Goal: Check status: Check status

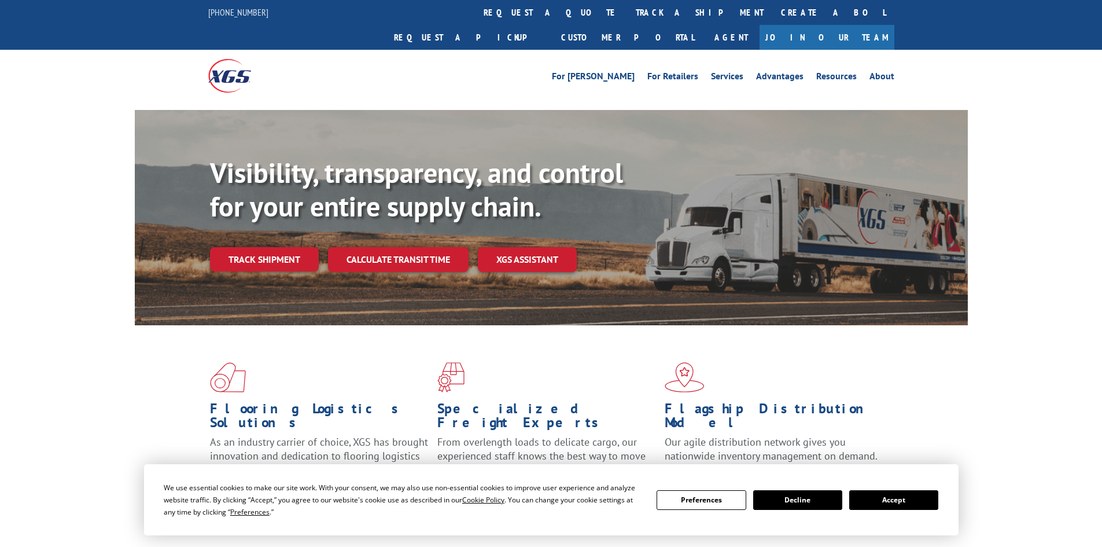
click at [294, 271] on link "Track shipment" at bounding box center [264, 259] width 109 height 24
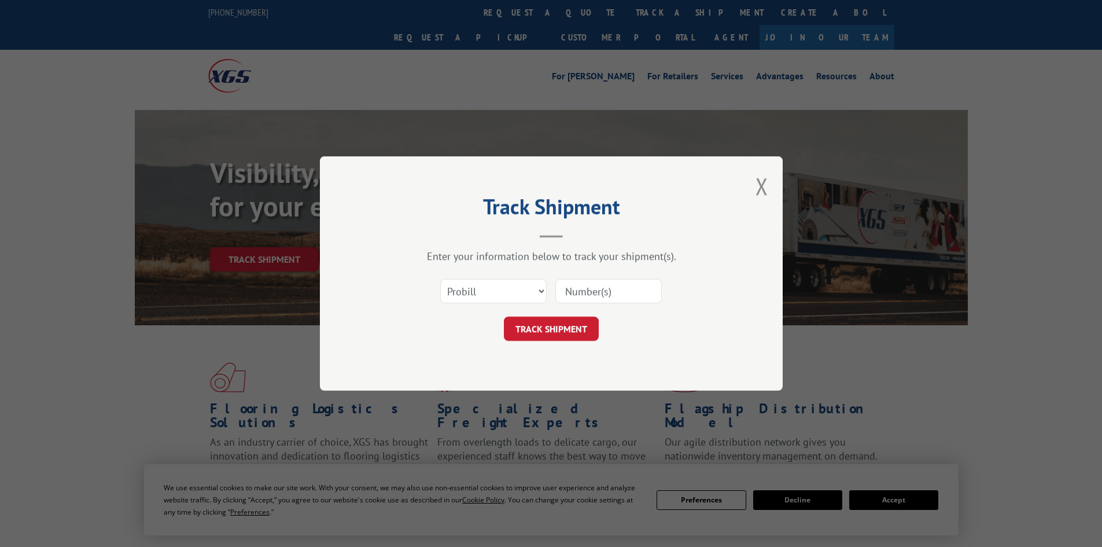
click at [583, 296] on input at bounding box center [608, 291] width 106 height 24
type input "7076277"
click button "TRACK SHIPMENT" at bounding box center [551, 328] width 95 height 24
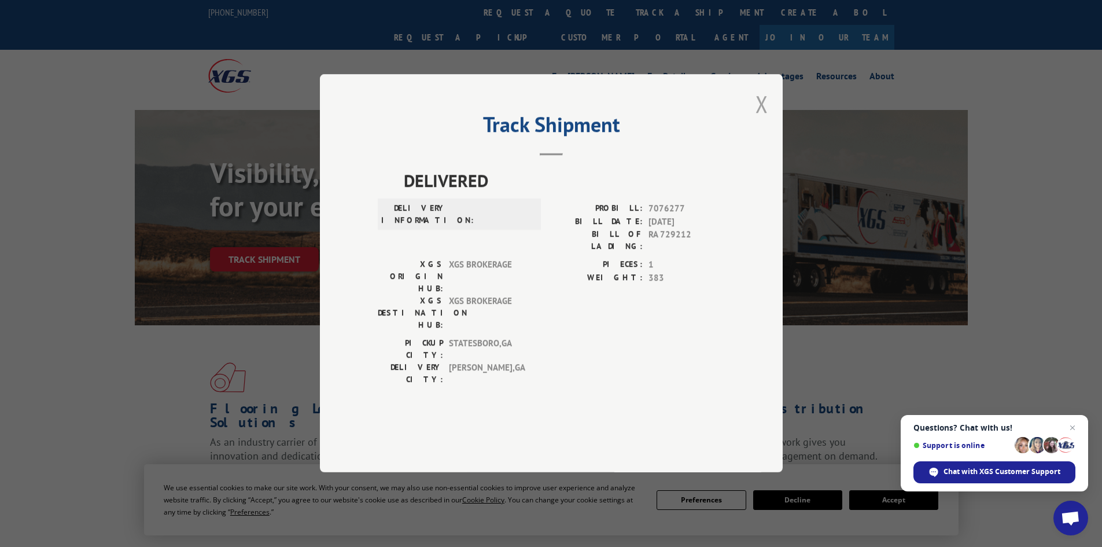
click at [758, 119] on button "Close modal" at bounding box center [762, 104] width 13 height 31
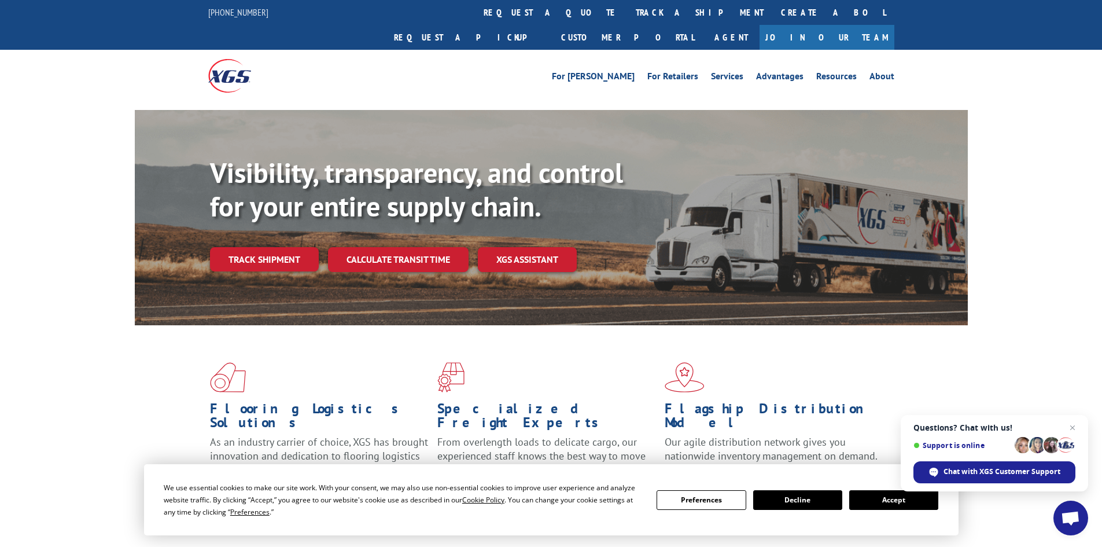
click at [263, 247] on link "Track shipment" at bounding box center [264, 259] width 109 height 24
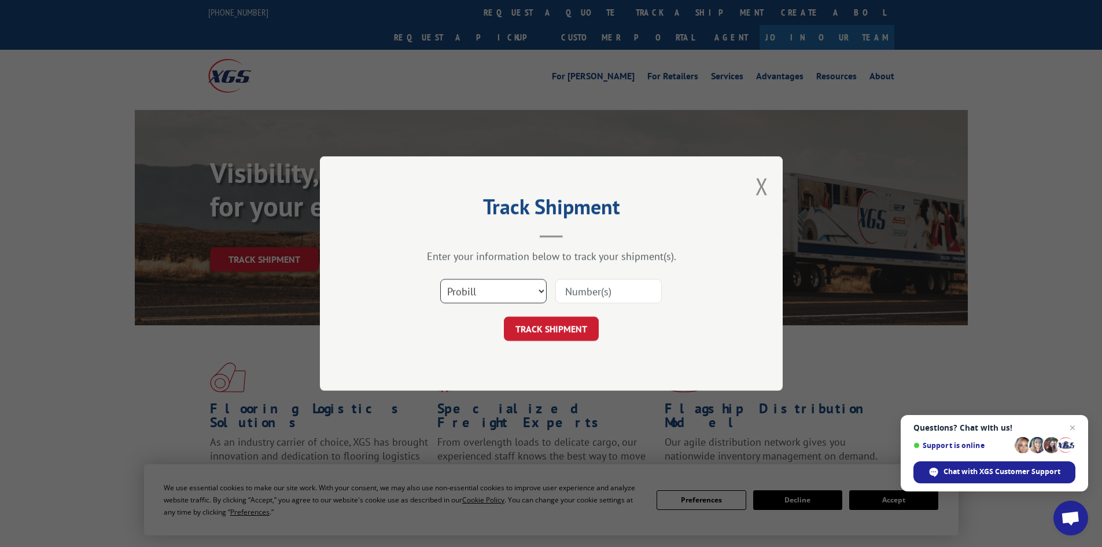
click at [489, 300] on select "Select category... Probill BOL PO" at bounding box center [493, 291] width 106 height 24
select select "po"
click at [440, 279] on select "Select category... Probill BOL PO" at bounding box center [493, 291] width 106 height 24
click at [588, 283] on input at bounding box center [608, 291] width 106 height 24
type input "06504456"
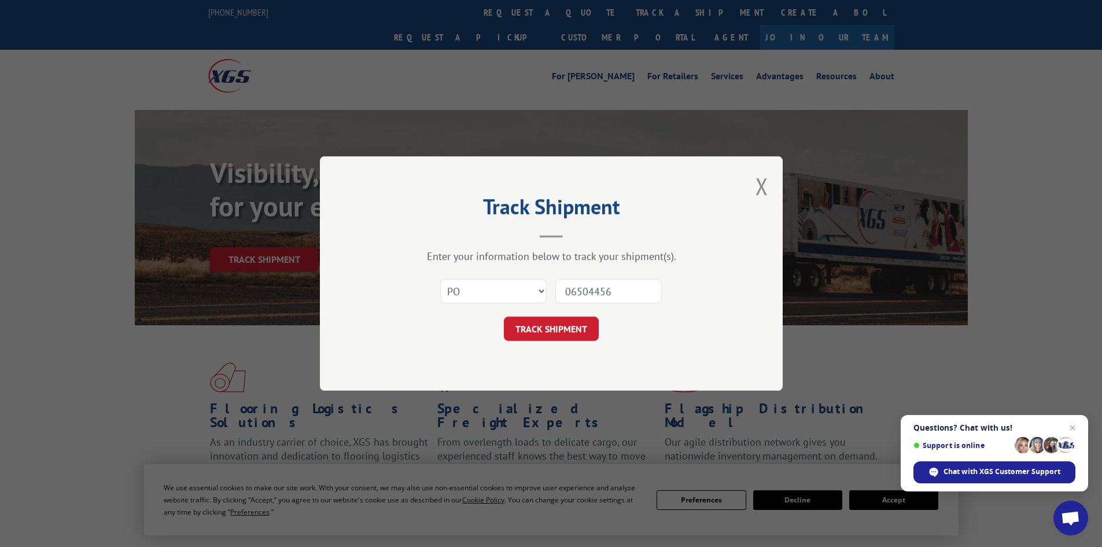
click at [504, 316] on button "TRACK SHIPMENT" at bounding box center [551, 328] width 95 height 24
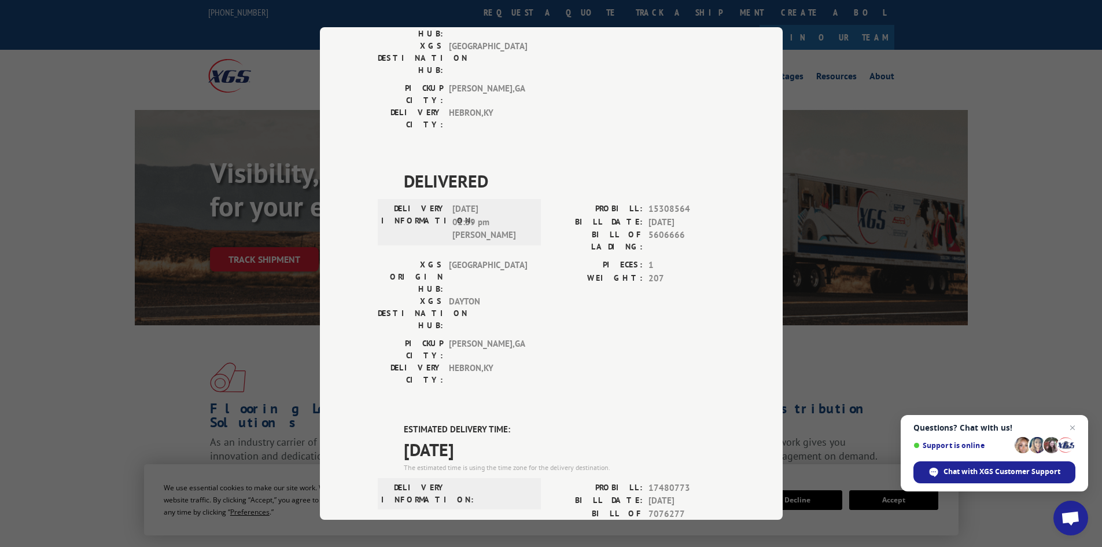
scroll to position [592, 0]
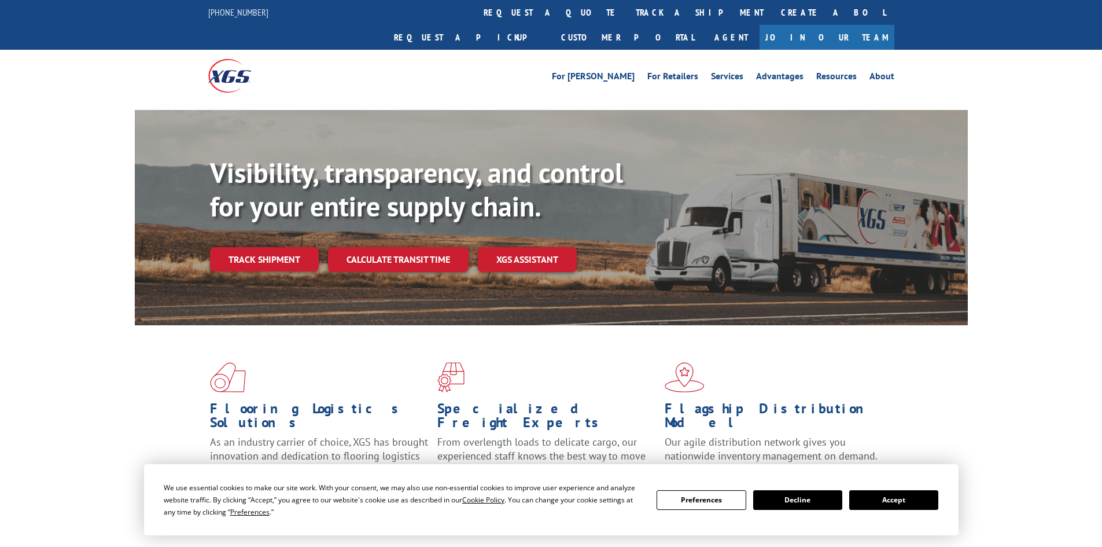
click at [289, 247] on link "Track shipment" at bounding box center [264, 259] width 109 height 24
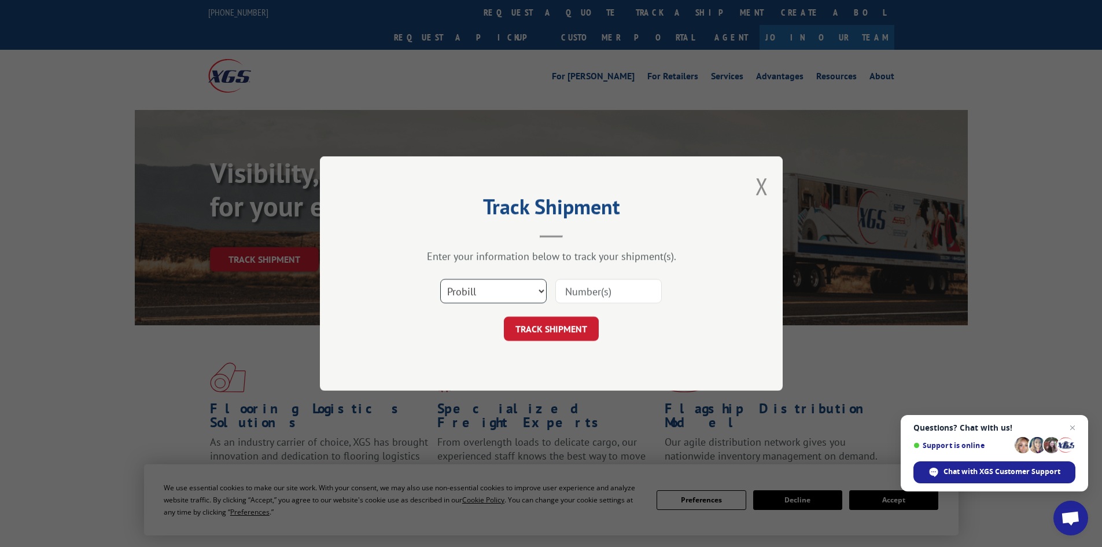
click at [482, 289] on select "Select category... Probill BOL PO" at bounding box center [493, 291] width 106 height 24
select select "po"
click at [440, 279] on select "Select category... Probill BOL PO" at bounding box center [493, 291] width 106 height 24
click at [604, 293] on input at bounding box center [608, 291] width 106 height 24
type input "06504451"
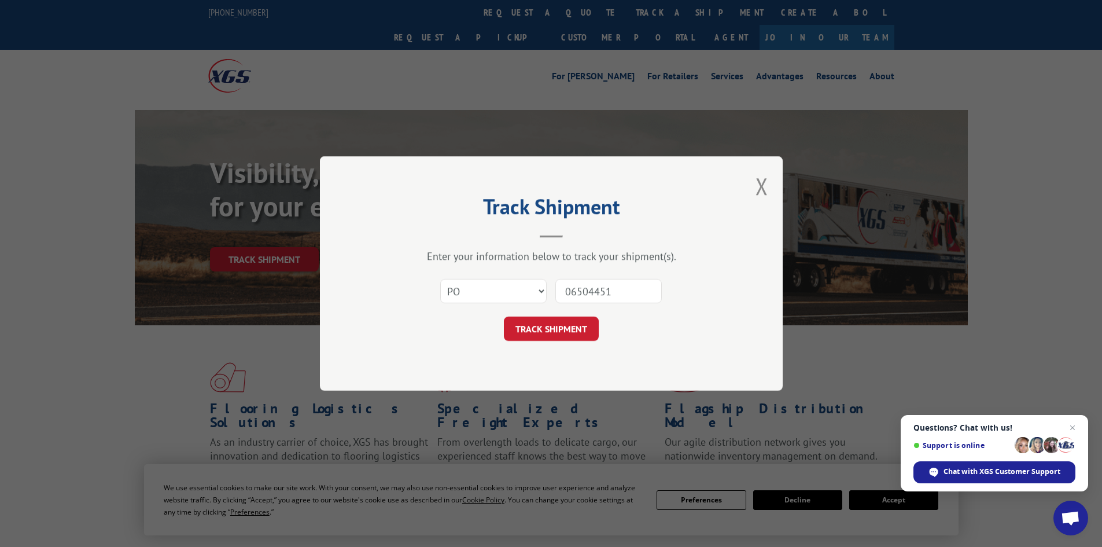
click button "TRACK SHIPMENT" at bounding box center [551, 328] width 95 height 24
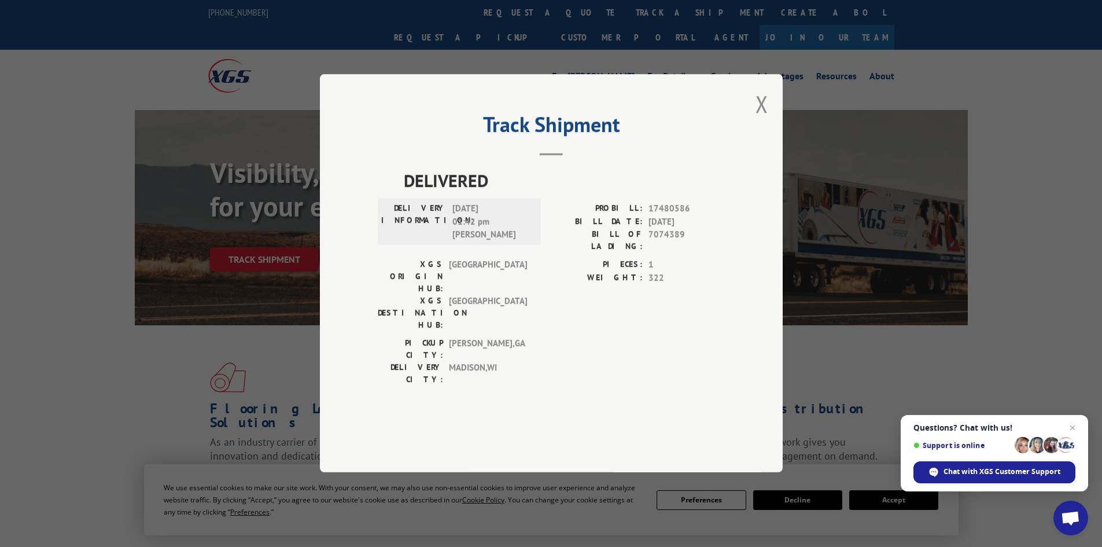
click at [753, 149] on div "Track Shipment DELIVERED DELIVERY INFORMATION: 10/13/2025 01:42 pm Randy PROBIL…" at bounding box center [551, 273] width 463 height 398
click at [760, 119] on button "Close modal" at bounding box center [762, 104] width 13 height 31
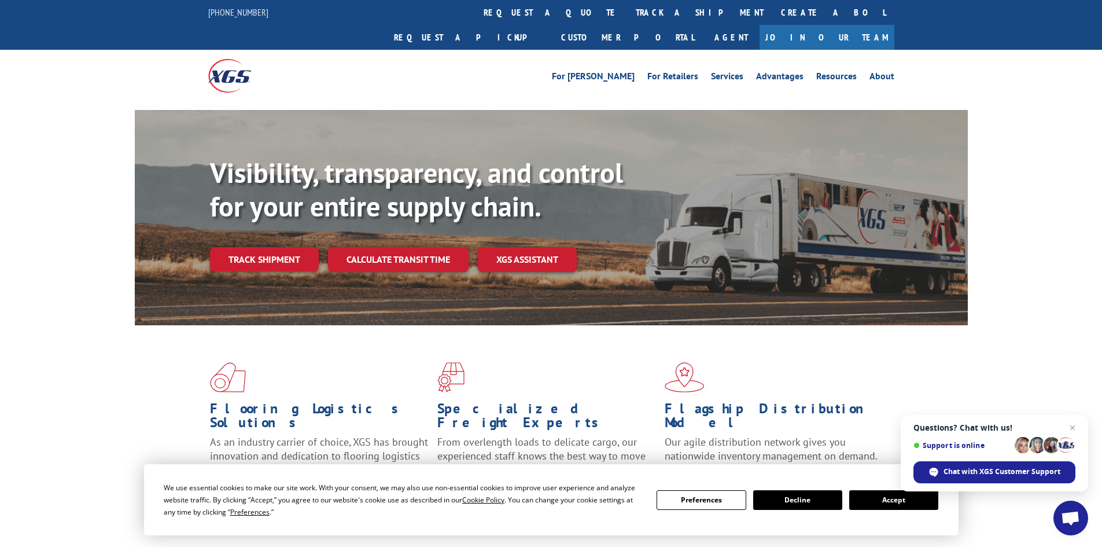
click at [287, 246] on div "Visibility, transparency, and control for your entire supply chain. Track shipm…" at bounding box center [589, 236] width 758 height 161
click at [223, 216] on div "Visibility, transparency, and control for your entire supply chain. Track shipm…" at bounding box center [589, 236] width 758 height 161
click at [244, 247] on link "Track shipment" at bounding box center [264, 259] width 109 height 24
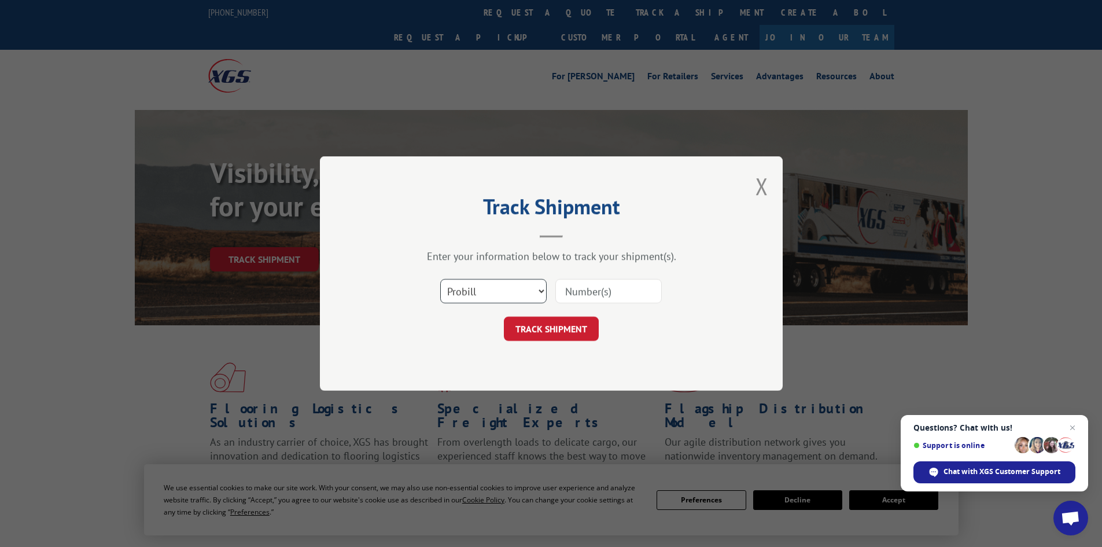
click at [521, 295] on select "Select category... Probill BOL PO" at bounding box center [493, 291] width 106 height 24
select select "po"
click at [440, 279] on select "Select category... Probill BOL PO" at bounding box center [493, 291] width 106 height 24
click at [591, 301] on input at bounding box center [608, 291] width 106 height 24
type input "06504452"
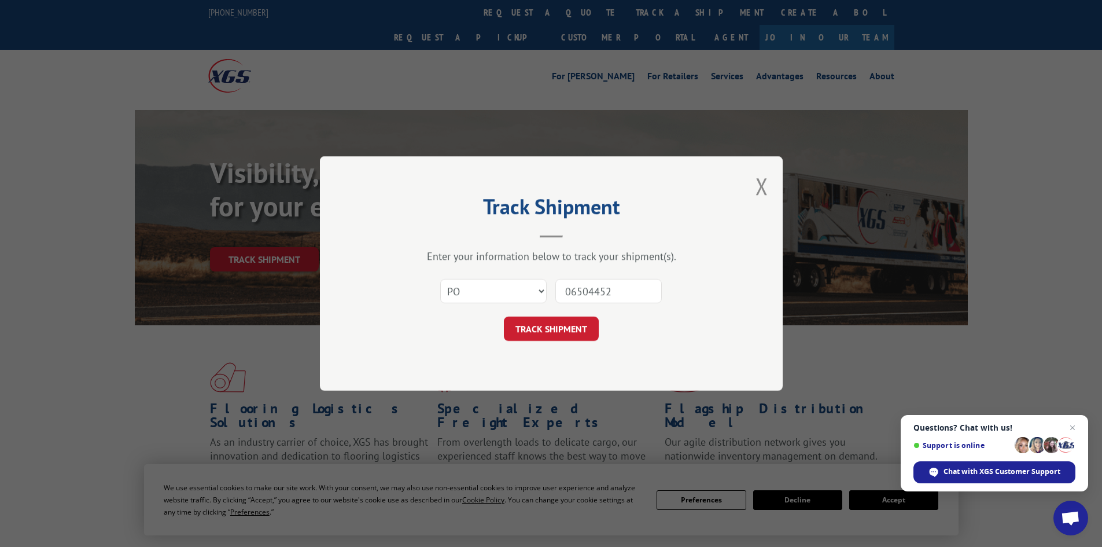
click at [504, 316] on button "TRACK SHIPMENT" at bounding box center [551, 328] width 95 height 24
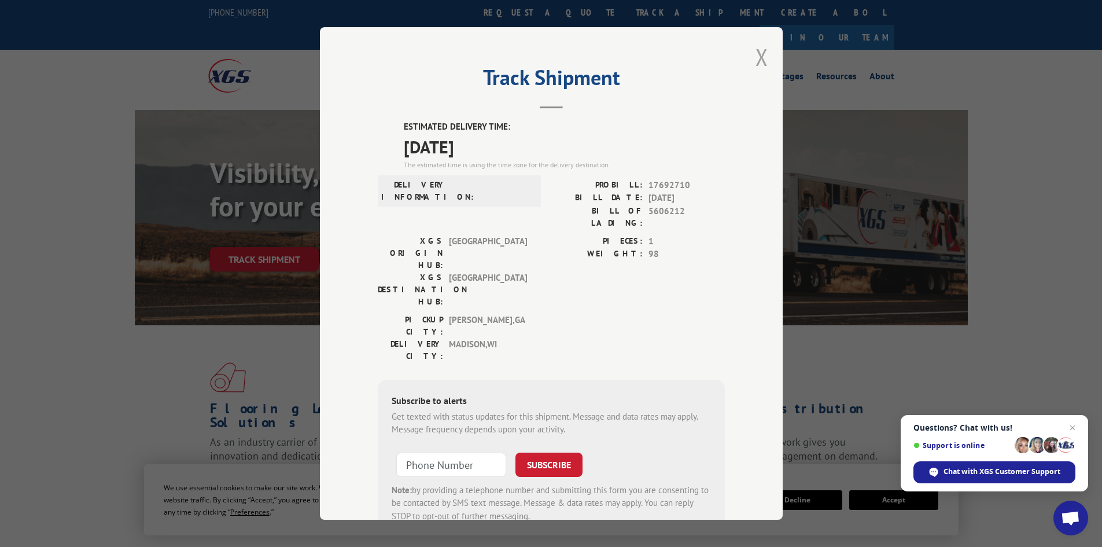
click at [756, 41] on div "Track Shipment ESTIMATED DELIVERY TIME: 10/15/2025 The estimated time is using …" at bounding box center [551, 273] width 463 height 492
drag, startPoint x: 760, startPoint y: 69, endPoint x: 511, endPoint y: 25, distance: 252.6
click at [742, 60] on div "Track Shipment ESTIMATED DELIVERY TIME: 10/15/2025 The estimated time is using …" at bounding box center [551, 273] width 463 height 492
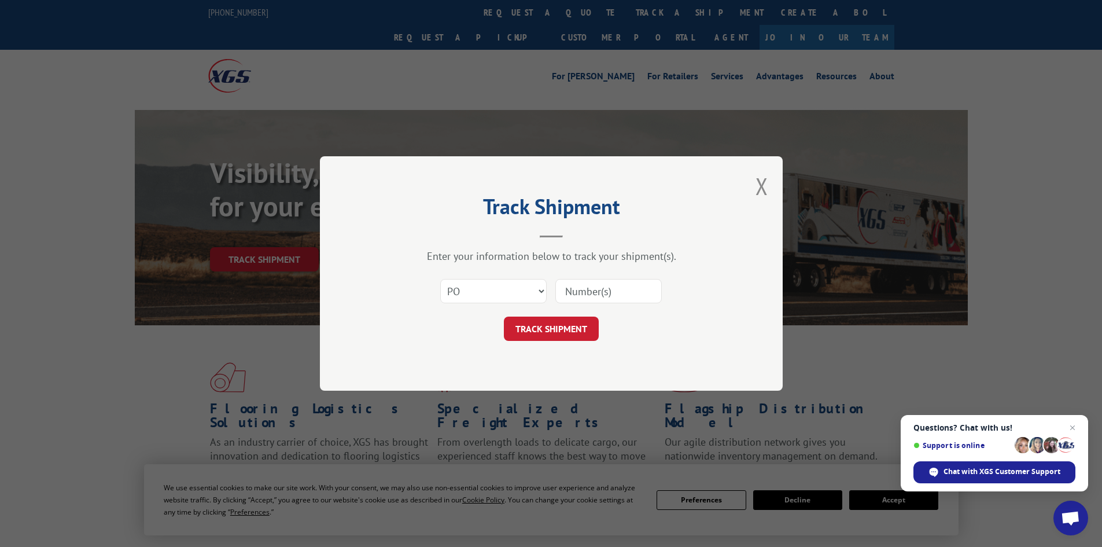
select select "po"
click at [598, 290] on input at bounding box center [608, 291] width 106 height 24
type input "06504348"
click at [504, 316] on button "TRACK SHIPMENT" at bounding box center [551, 328] width 95 height 24
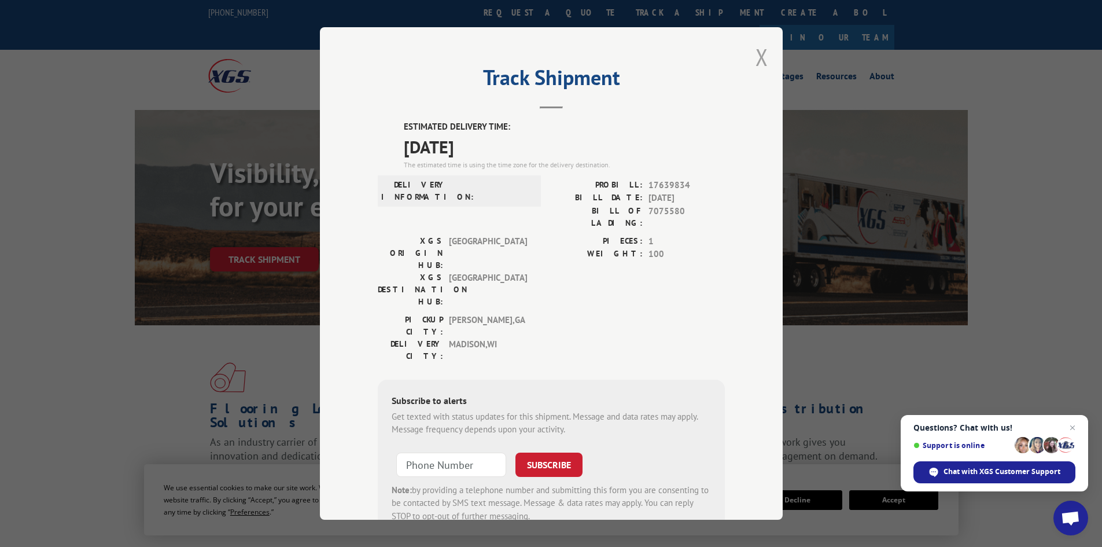
click at [750, 56] on div "Track Shipment ESTIMATED DELIVERY TIME: 10/15/2025 The estimated time is using …" at bounding box center [551, 273] width 463 height 492
click at [758, 60] on button "Close modal" at bounding box center [762, 57] width 13 height 31
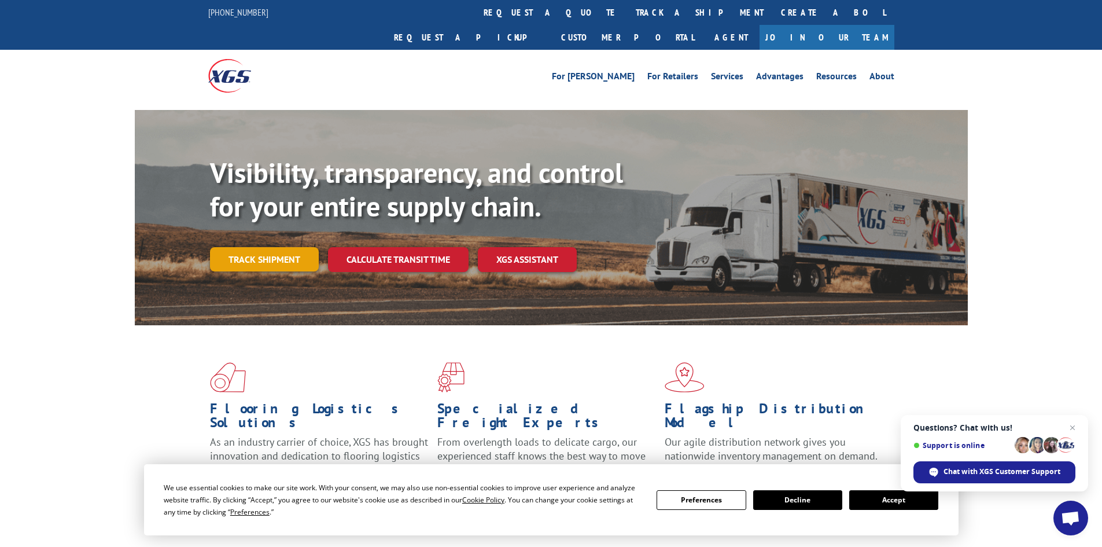
click at [267, 247] on link "Track shipment" at bounding box center [264, 259] width 109 height 24
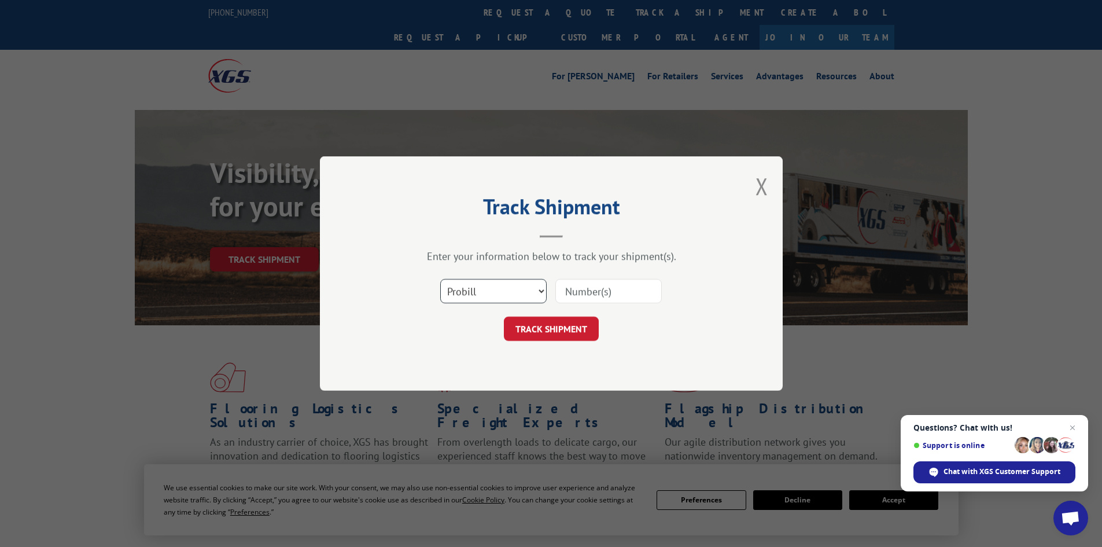
click at [521, 285] on select "Select category... Probill BOL PO" at bounding box center [493, 291] width 106 height 24
select select "po"
click at [440, 279] on select "Select category... Probill BOL PO" at bounding box center [493, 291] width 106 height 24
click at [585, 294] on input at bounding box center [608, 291] width 106 height 24
type input "06504434"
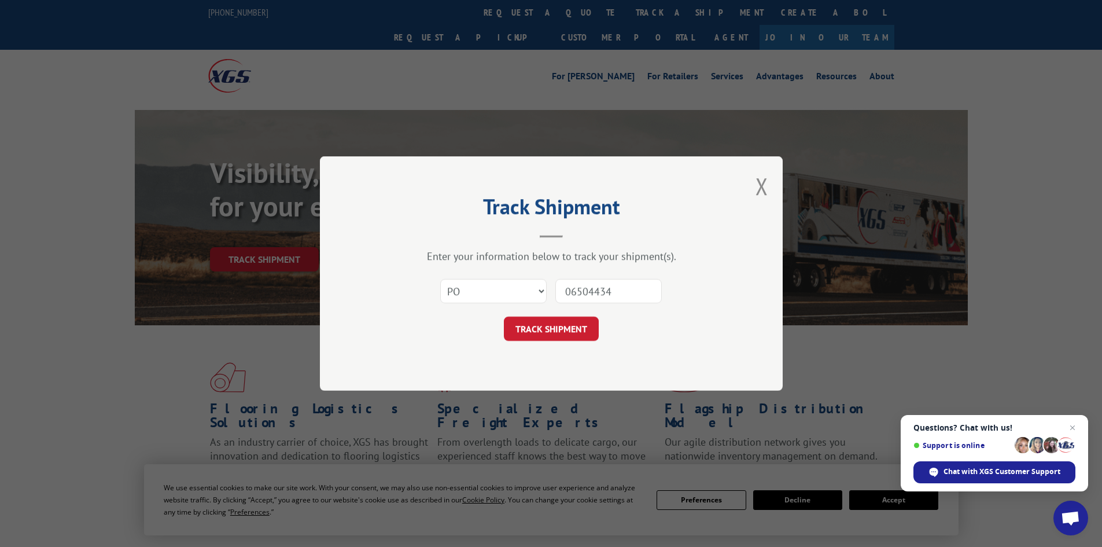
click at [504, 316] on button "TRACK SHIPMENT" at bounding box center [551, 328] width 95 height 24
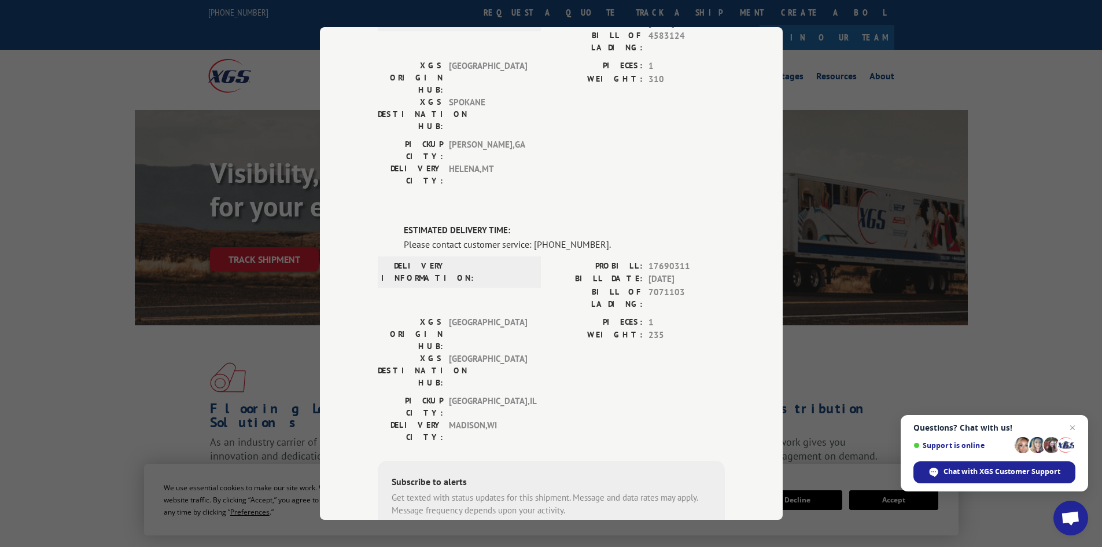
scroll to position [76, 0]
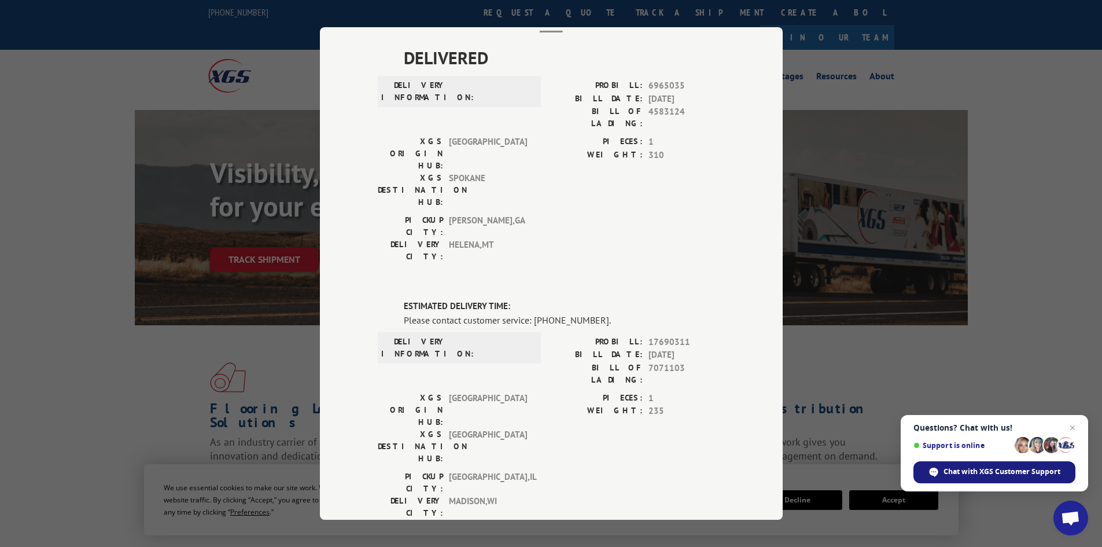
click at [1011, 468] on span "Chat with XGS Customer Support" at bounding box center [1002, 471] width 117 height 10
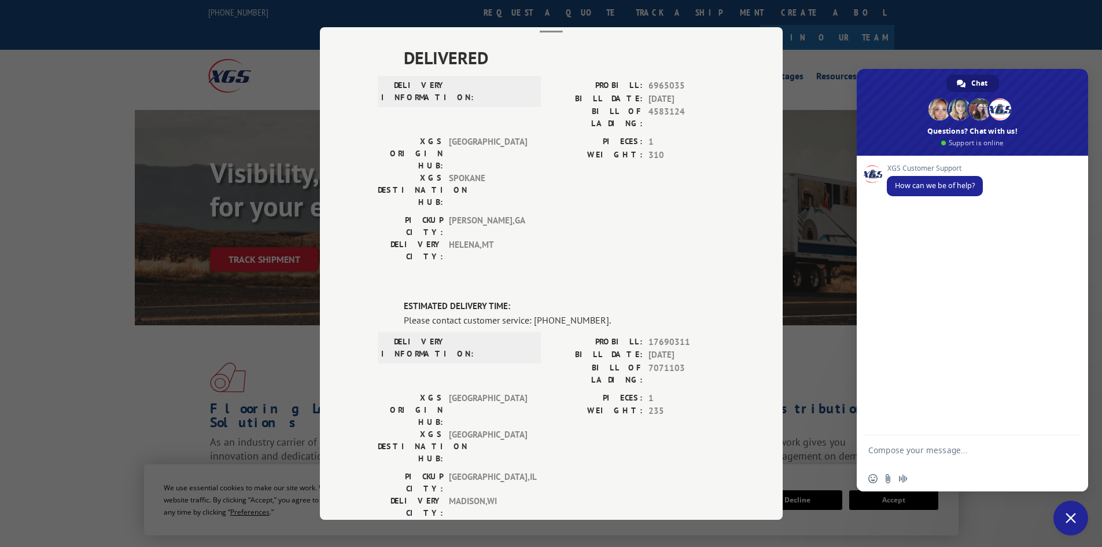
click at [932, 441] on form at bounding box center [959, 451] width 183 height 33
click at [933, 452] on textarea "Compose your message..." at bounding box center [959, 455] width 183 height 21
type textarea "My tracking is showing to contact customer service. Why is that"
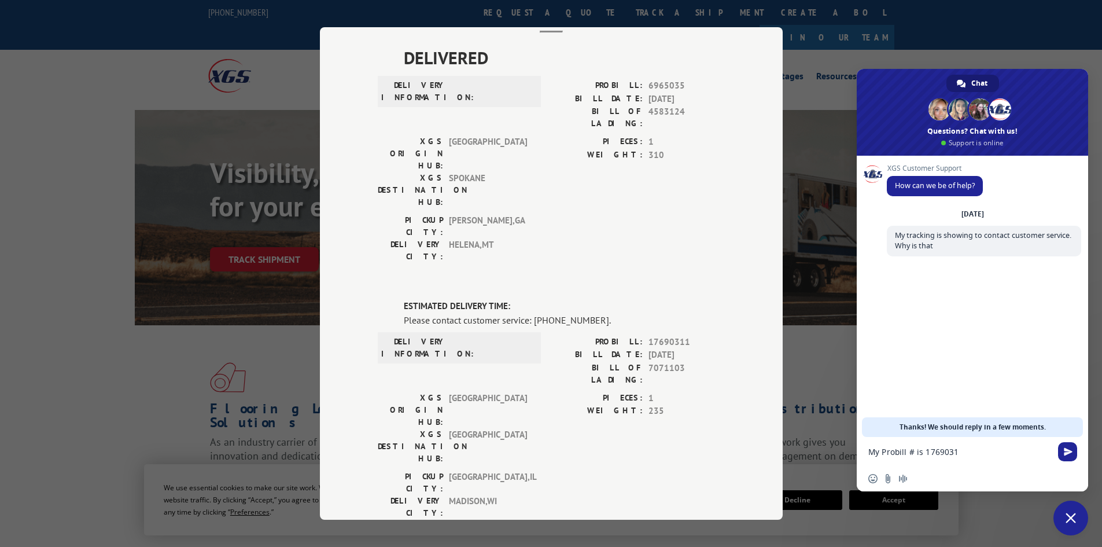
type textarea "My Probill # is 17690311"
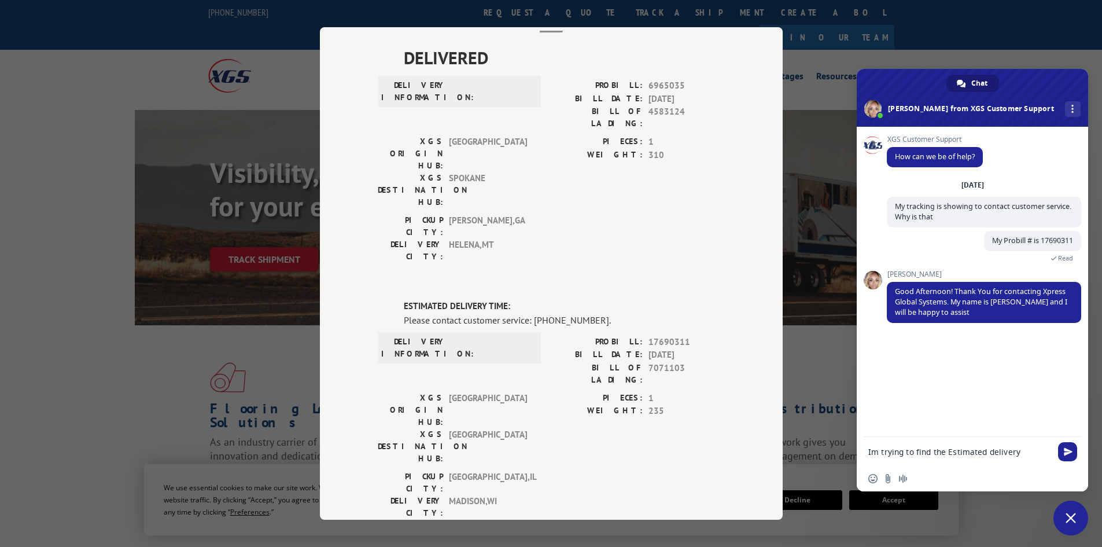
type textarea "Im trying to find the Estimated delivery time"
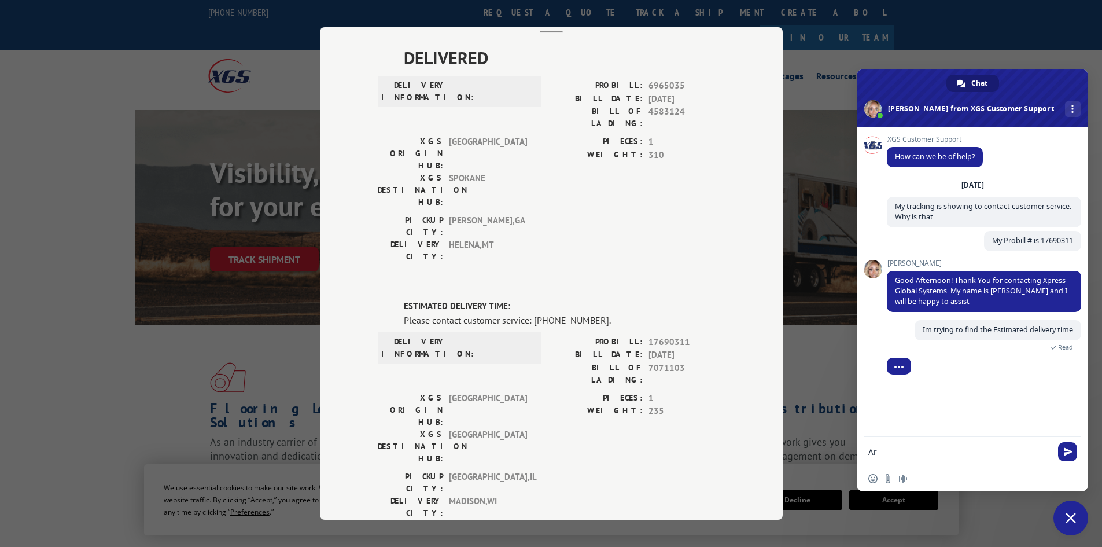
type textarea "A"
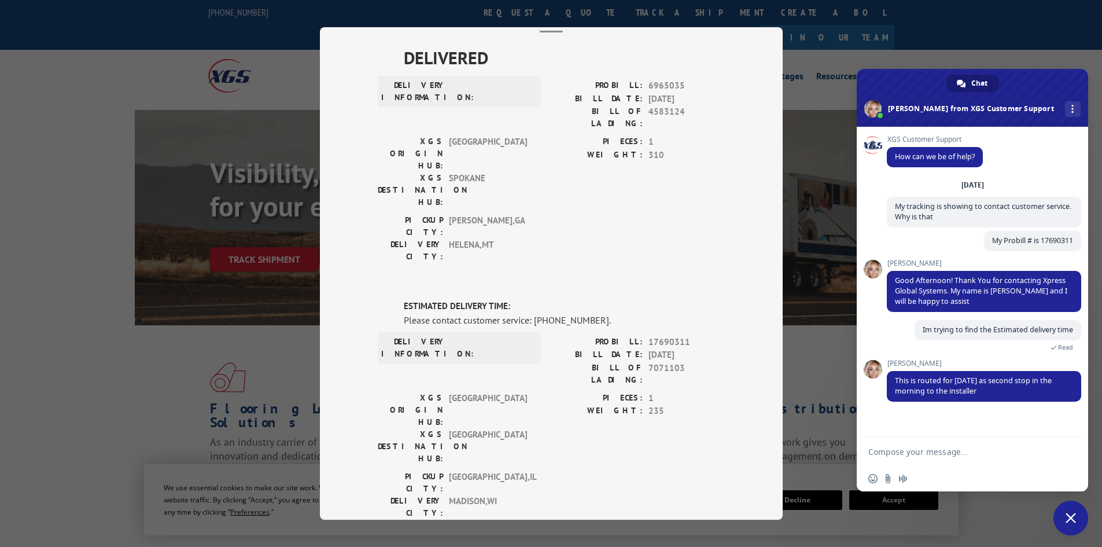
scroll to position [1, 0]
type textarea "Thank you!"
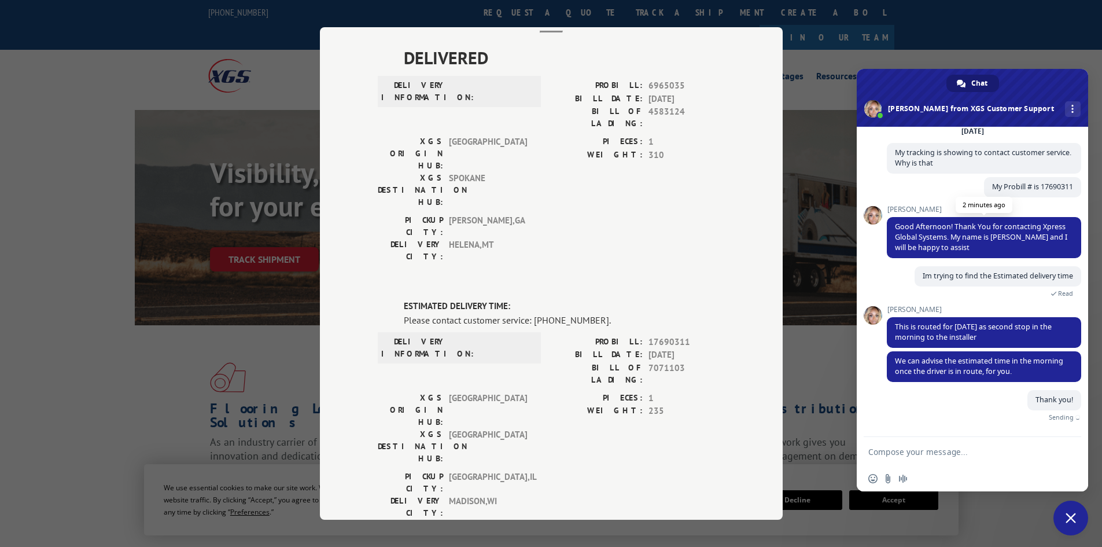
scroll to position [40, 0]
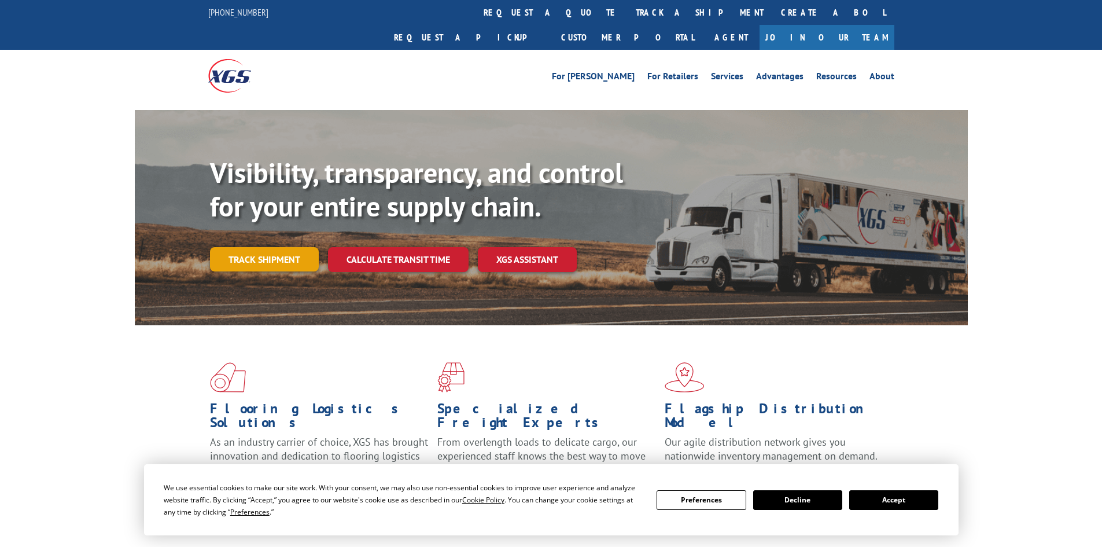
click at [274, 247] on link "Track shipment" at bounding box center [264, 259] width 109 height 24
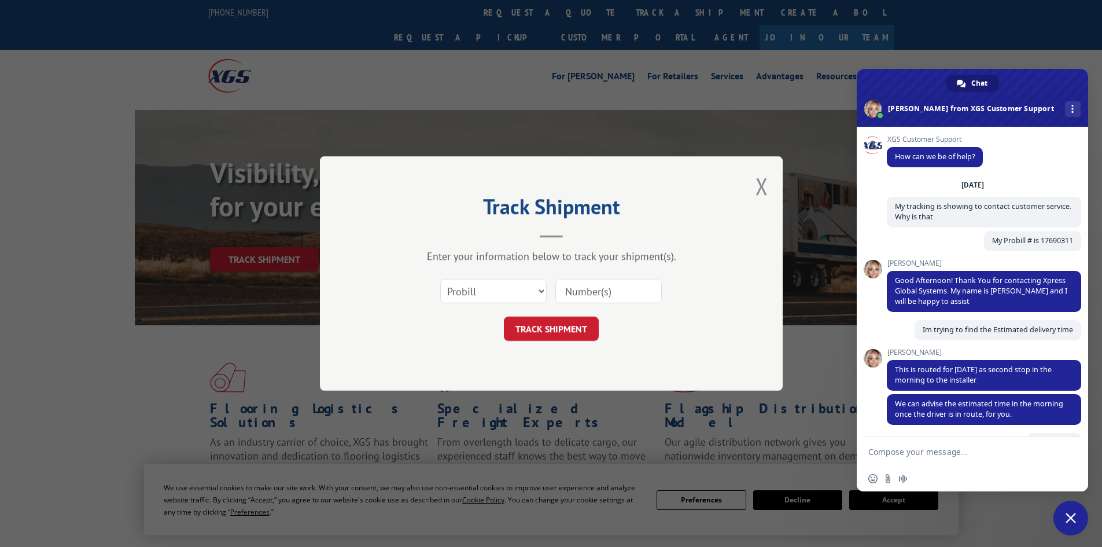
scroll to position [157, 0]
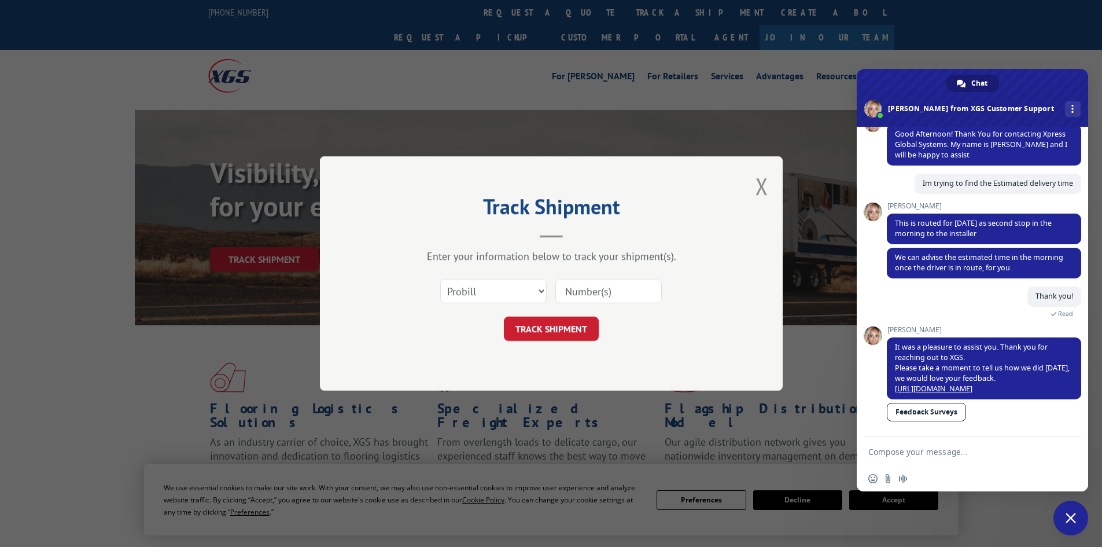
click at [1076, 518] on span "Close chat" at bounding box center [1071, 518] width 10 height 10
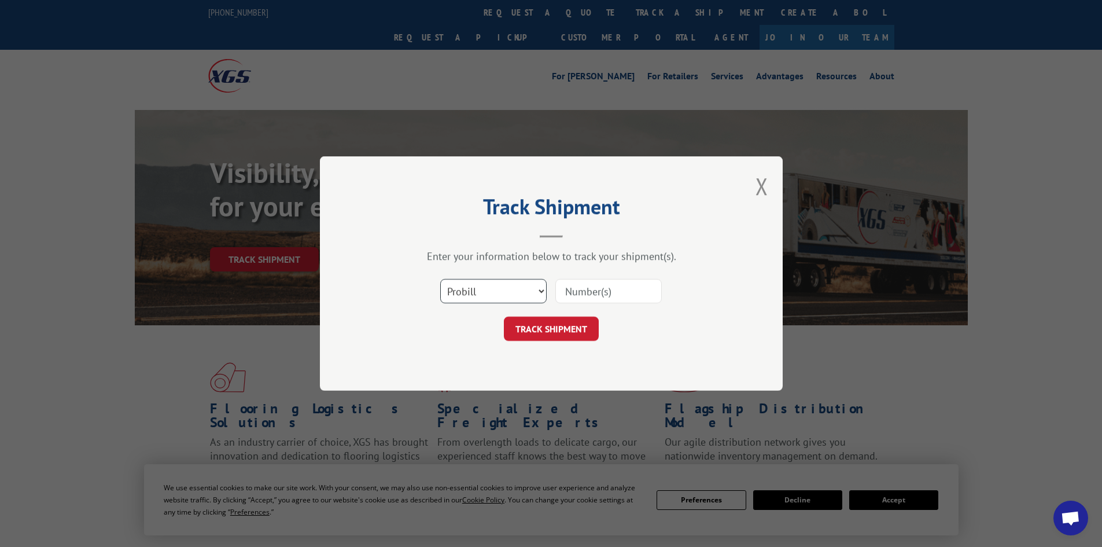
click at [487, 296] on select "Select category... Probill BOL PO" at bounding box center [493, 291] width 106 height 24
select select "po"
click at [440, 279] on select "Select category... Probill BOL PO" at bounding box center [493, 291] width 106 height 24
click at [612, 293] on input at bounding box center [608, 291] width 106 height 24
click at [620, 294] on input at bounding box center [608, 291] width 106 height 24
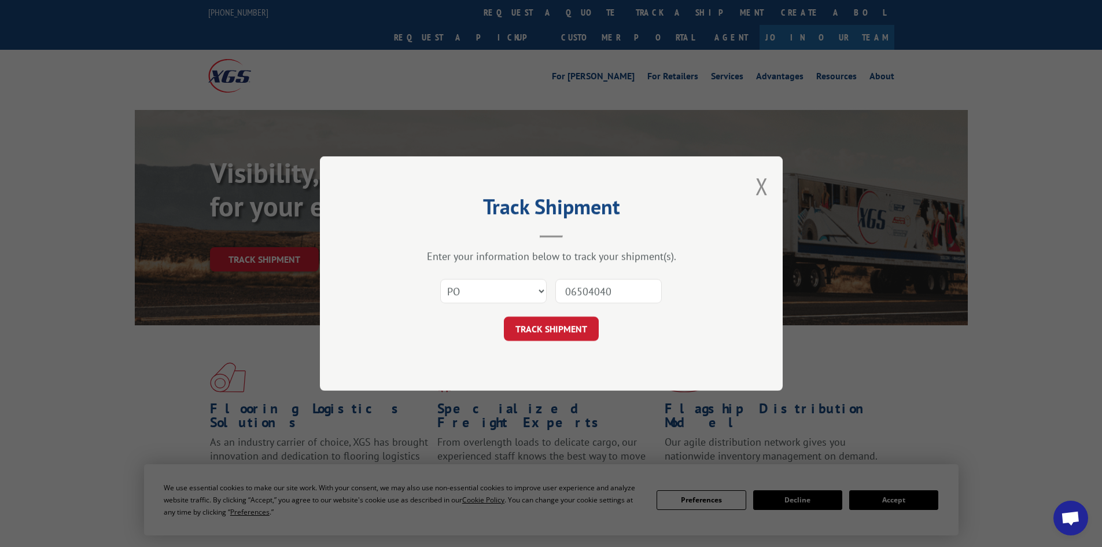
type input "06504040"
click at [504, 316] on button "TRACK SHIPMENT" at bounding box center [551, 328] width 95 height 24
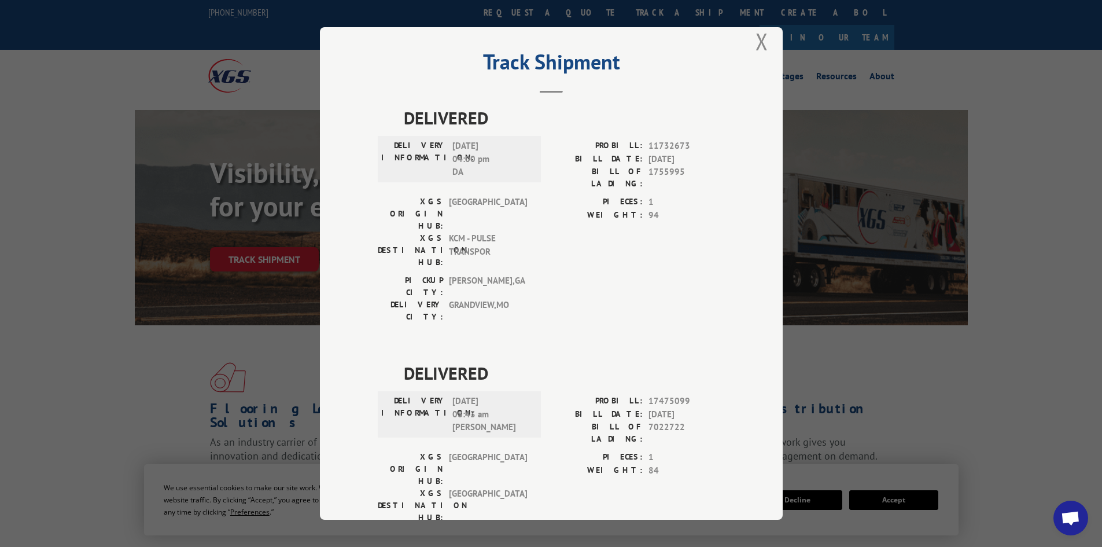
scroll to position [31, 0]
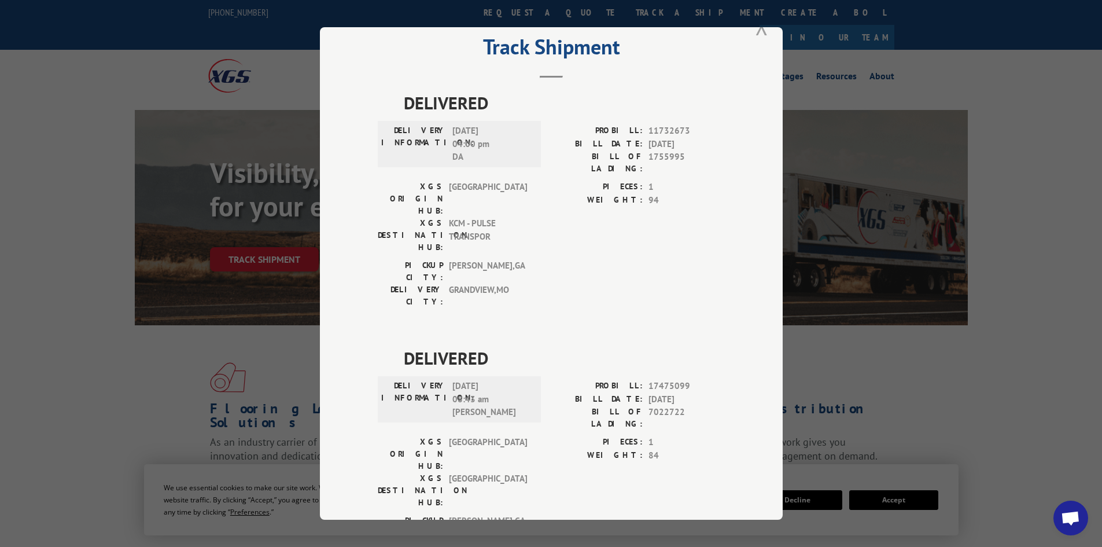
click at [758, 37] on button "Close modal" at bounding box center [762, 26] width 13 height 31
